Goal: Check status: Check status

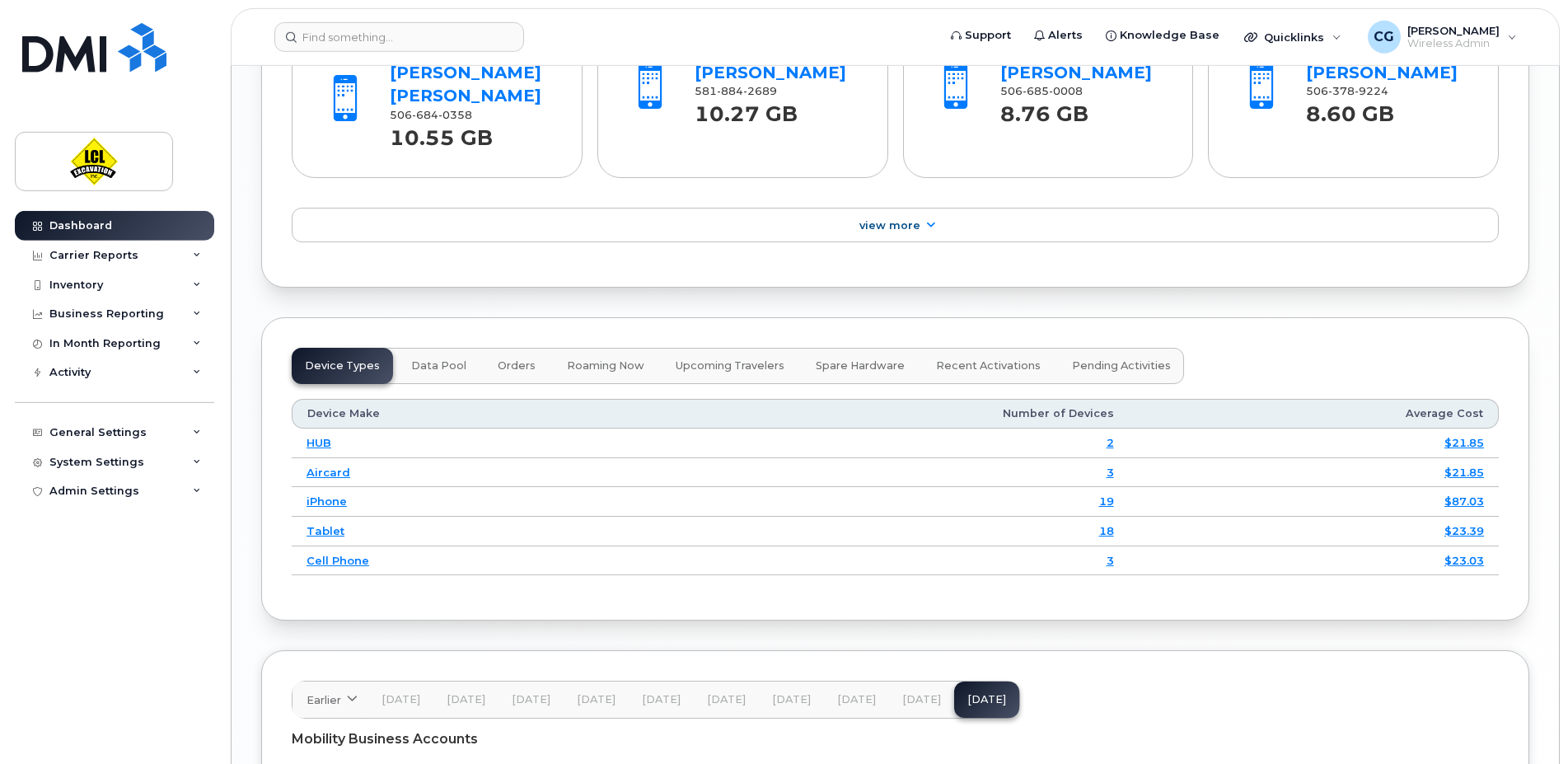
scroll to position [1862, 0]
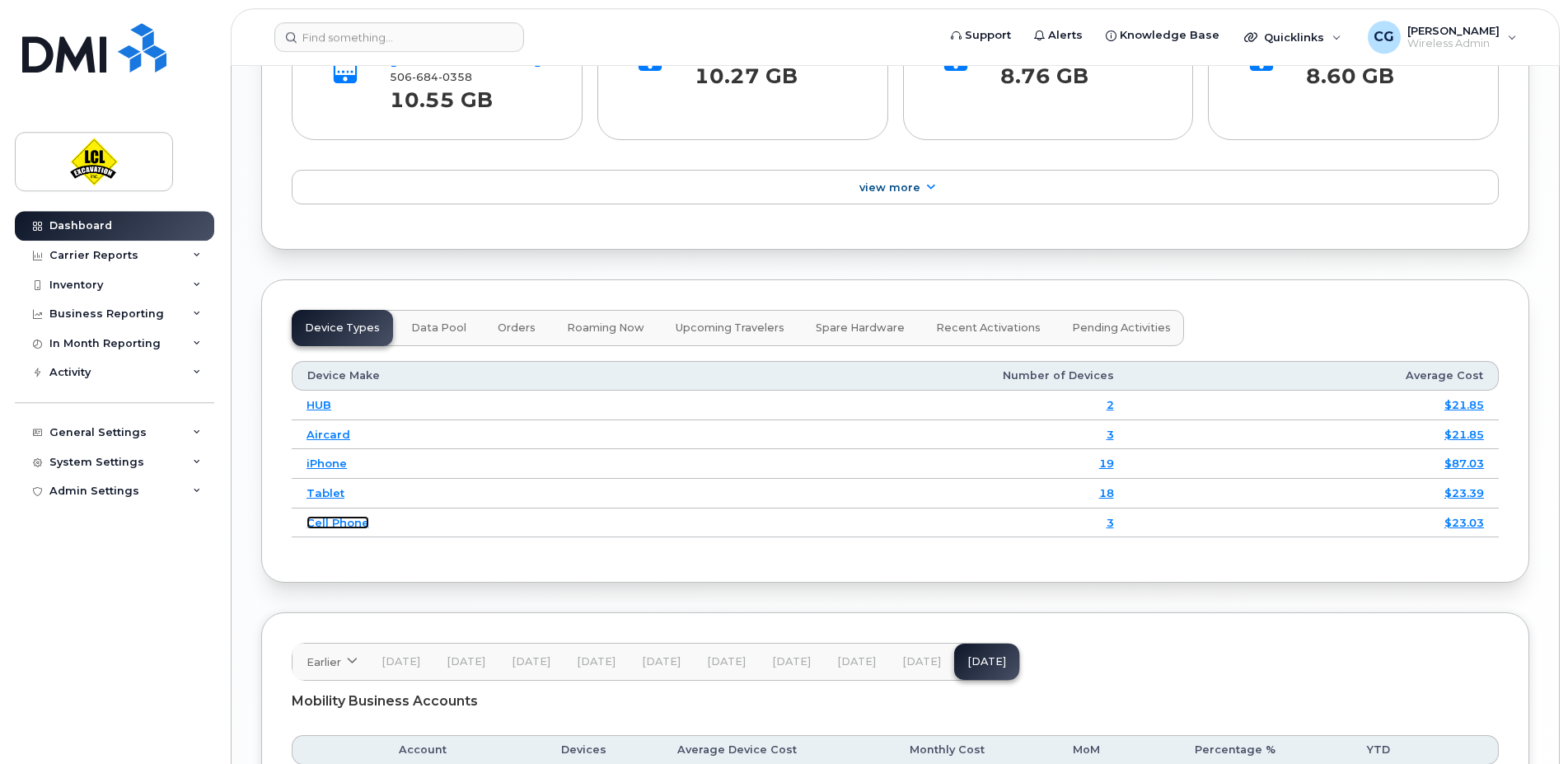
click at [349, 528] on link "Cell Phone" at bounding box center [338, 523] width 63 height 13
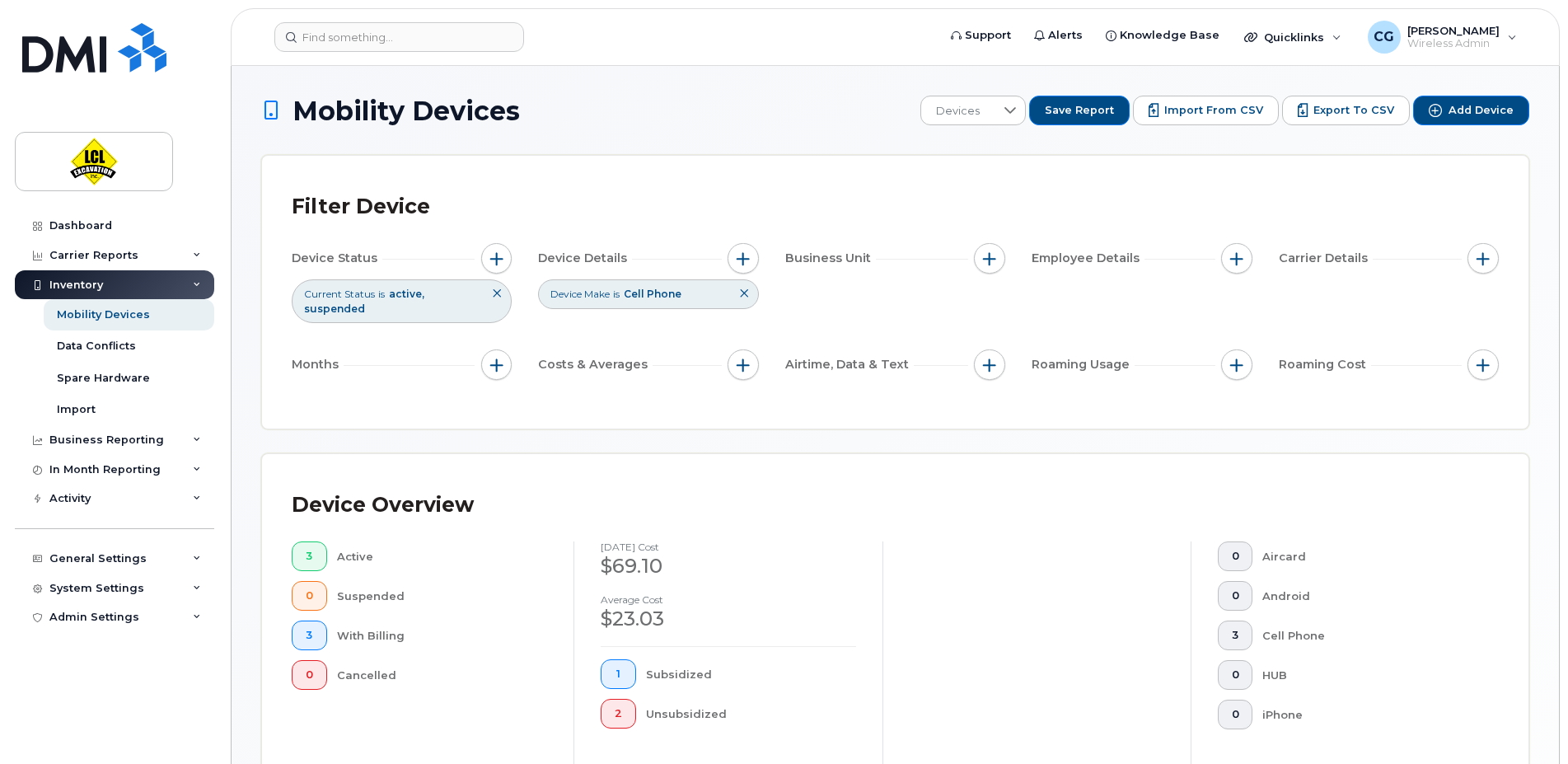
click at [86, 286] on div "Inventory" at bounding box center [76, 285] width 53 height 13
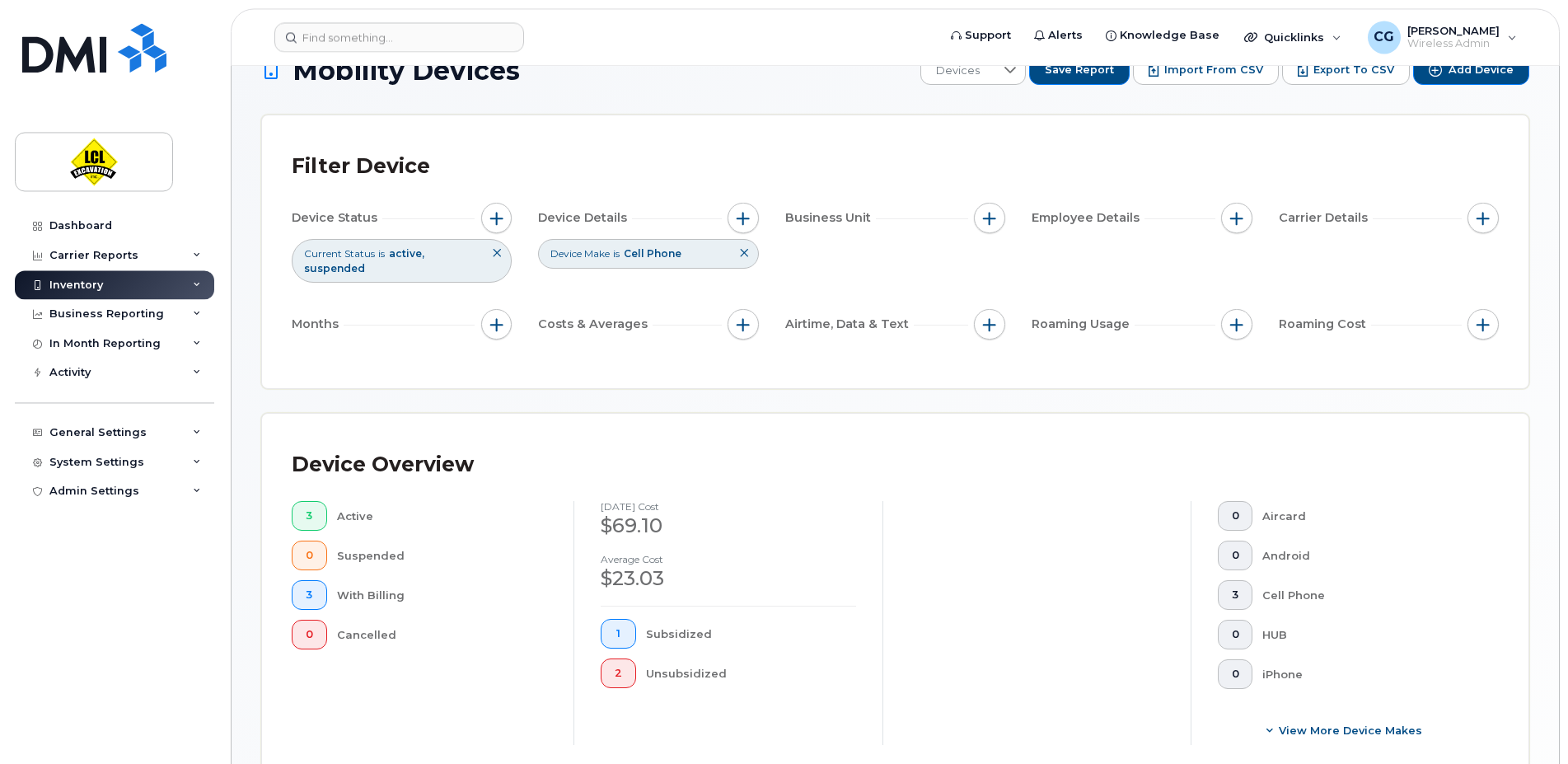
scroll to position [27, 0]
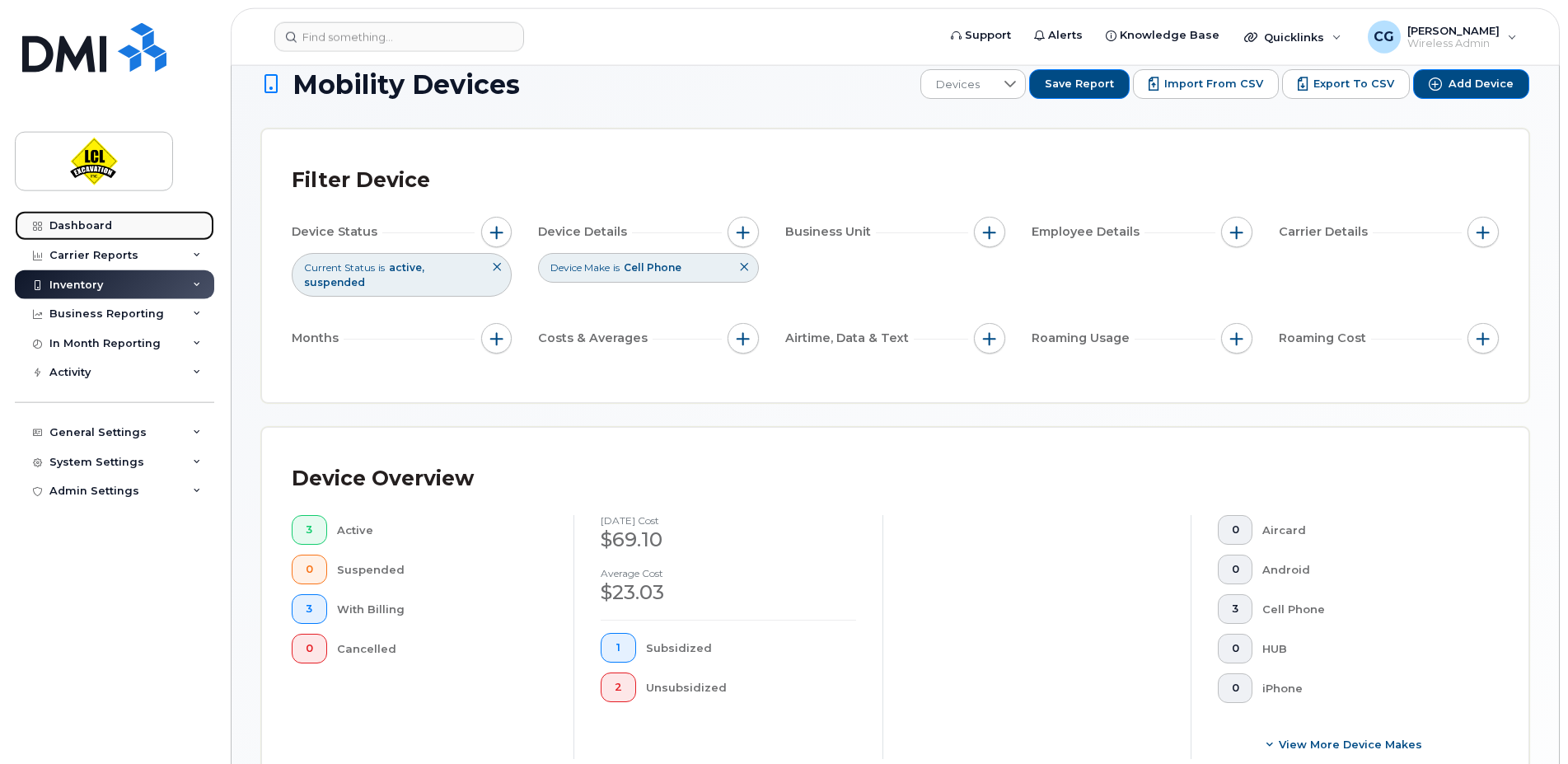
click at [73, 226] on div "Dashboard" at bounding box center [80, 226] width 63 height 13
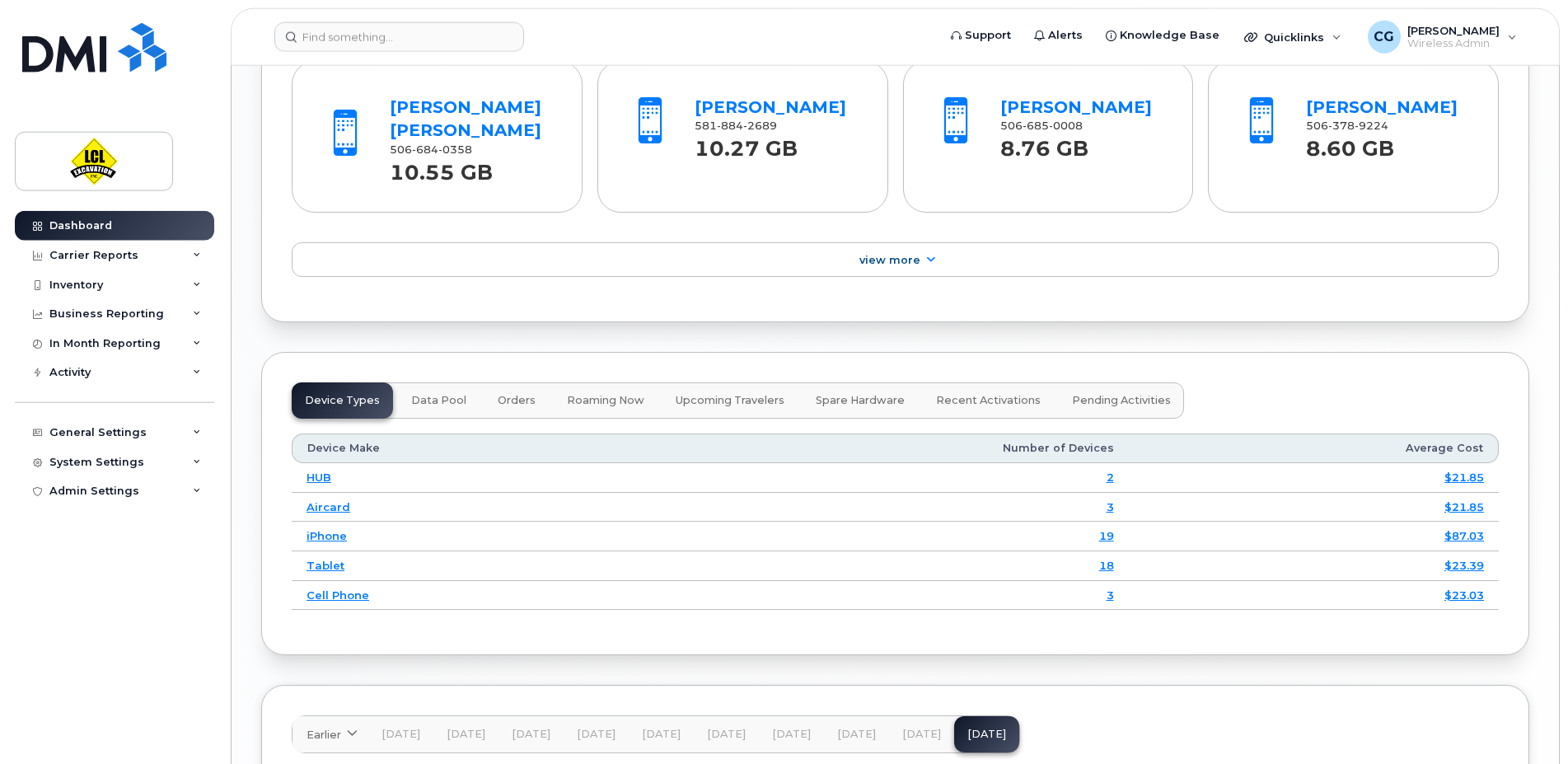
scroll to position [1802, 0]
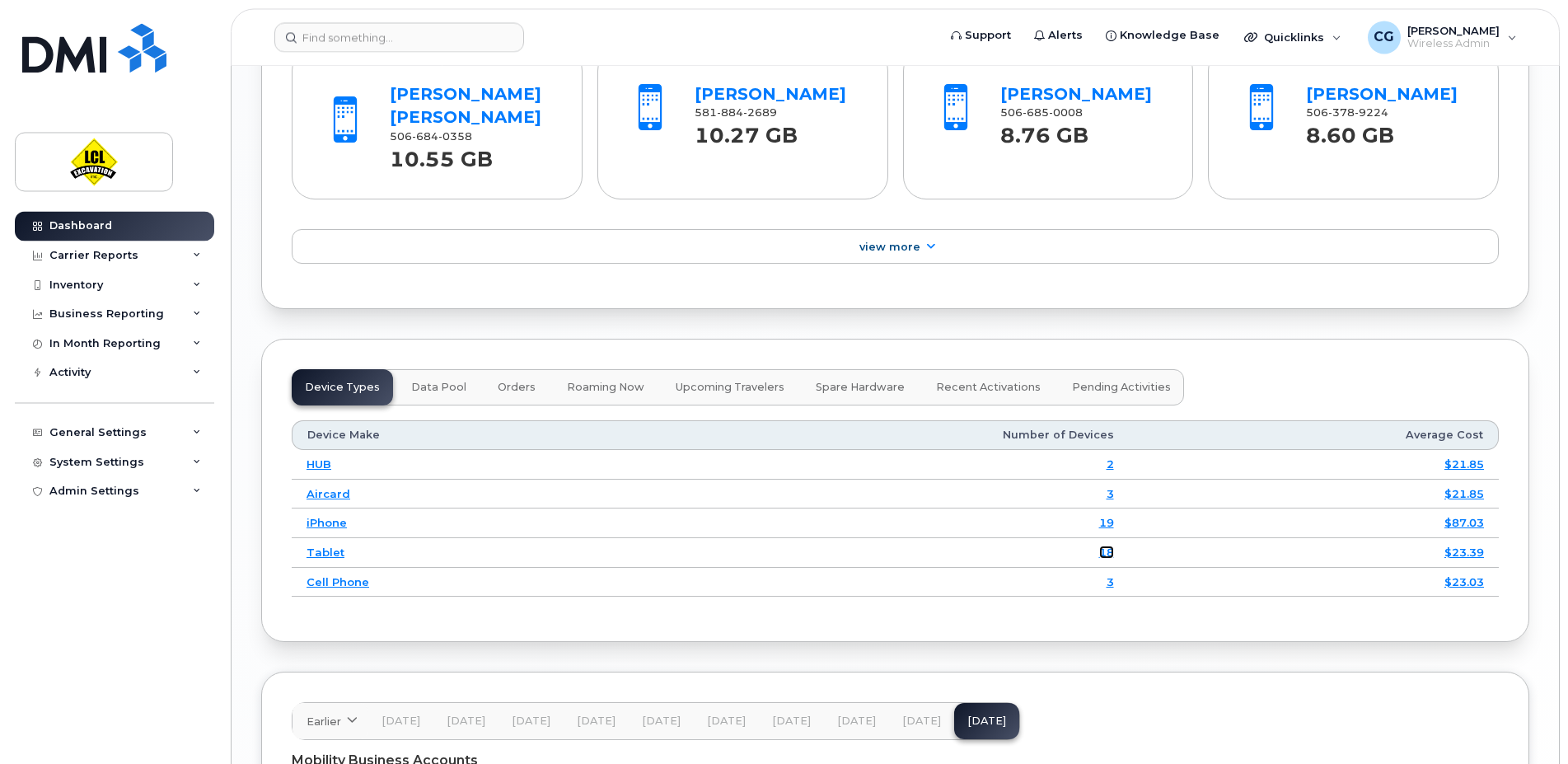
click at [1115, 553] on link "18" at bounding box center [1107, 552] width 15 height 13
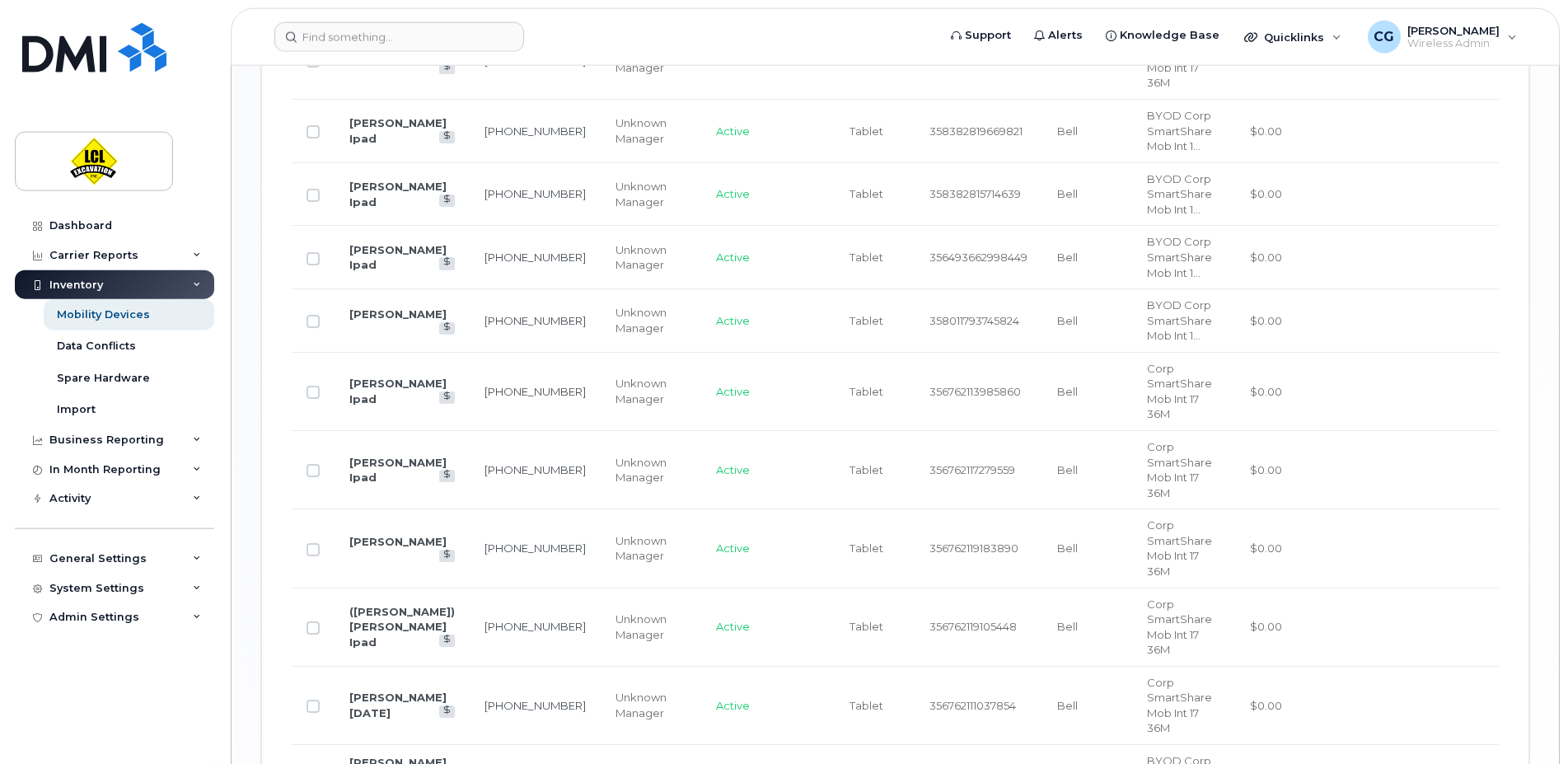
scroll to position [1377, 0]
